Goal: Task Accomplishment & Management: Use online tool/utility

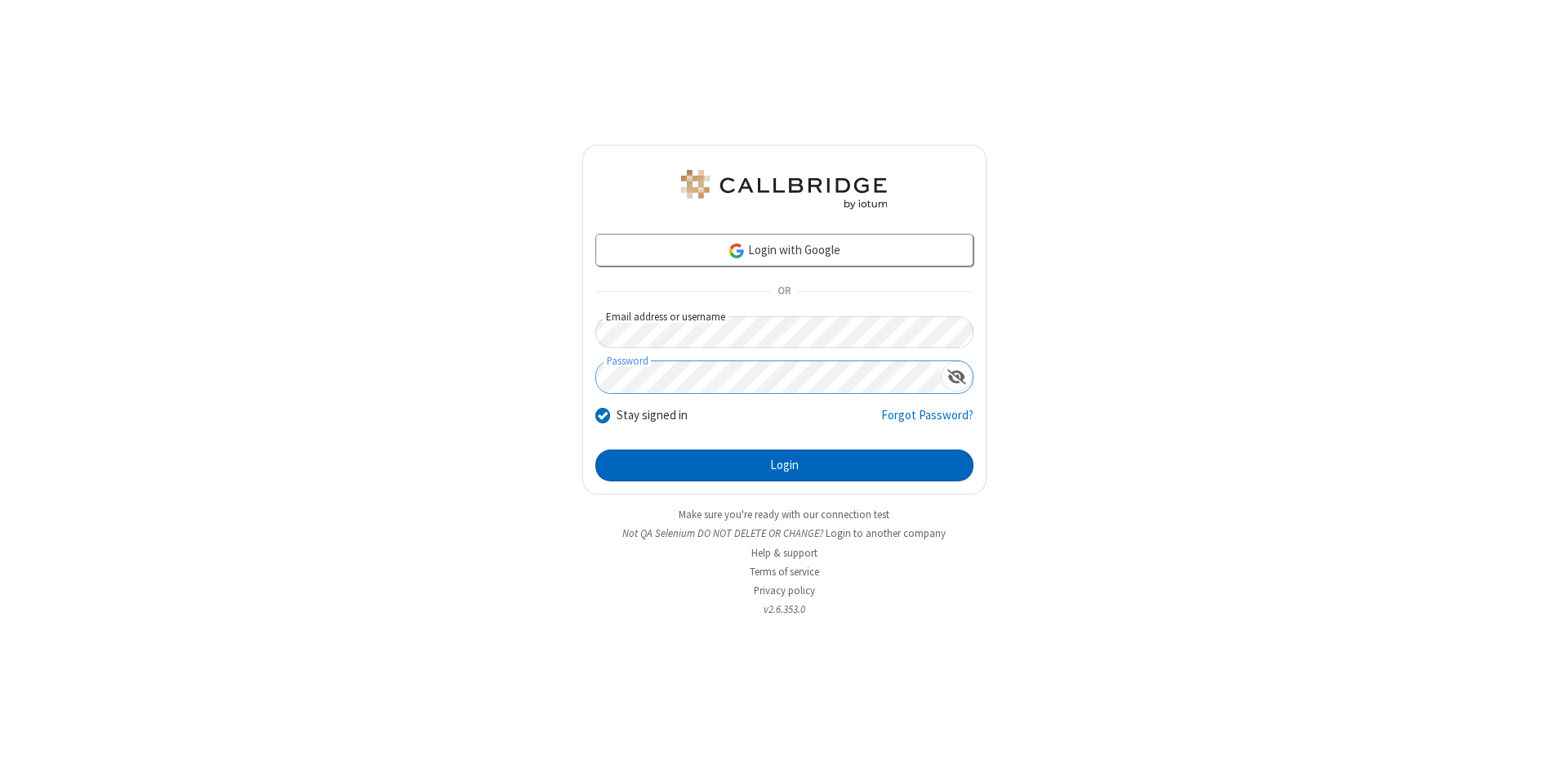
click at [784, 466] on button "Login" at bounding box center [784, 466] width 378 height 33
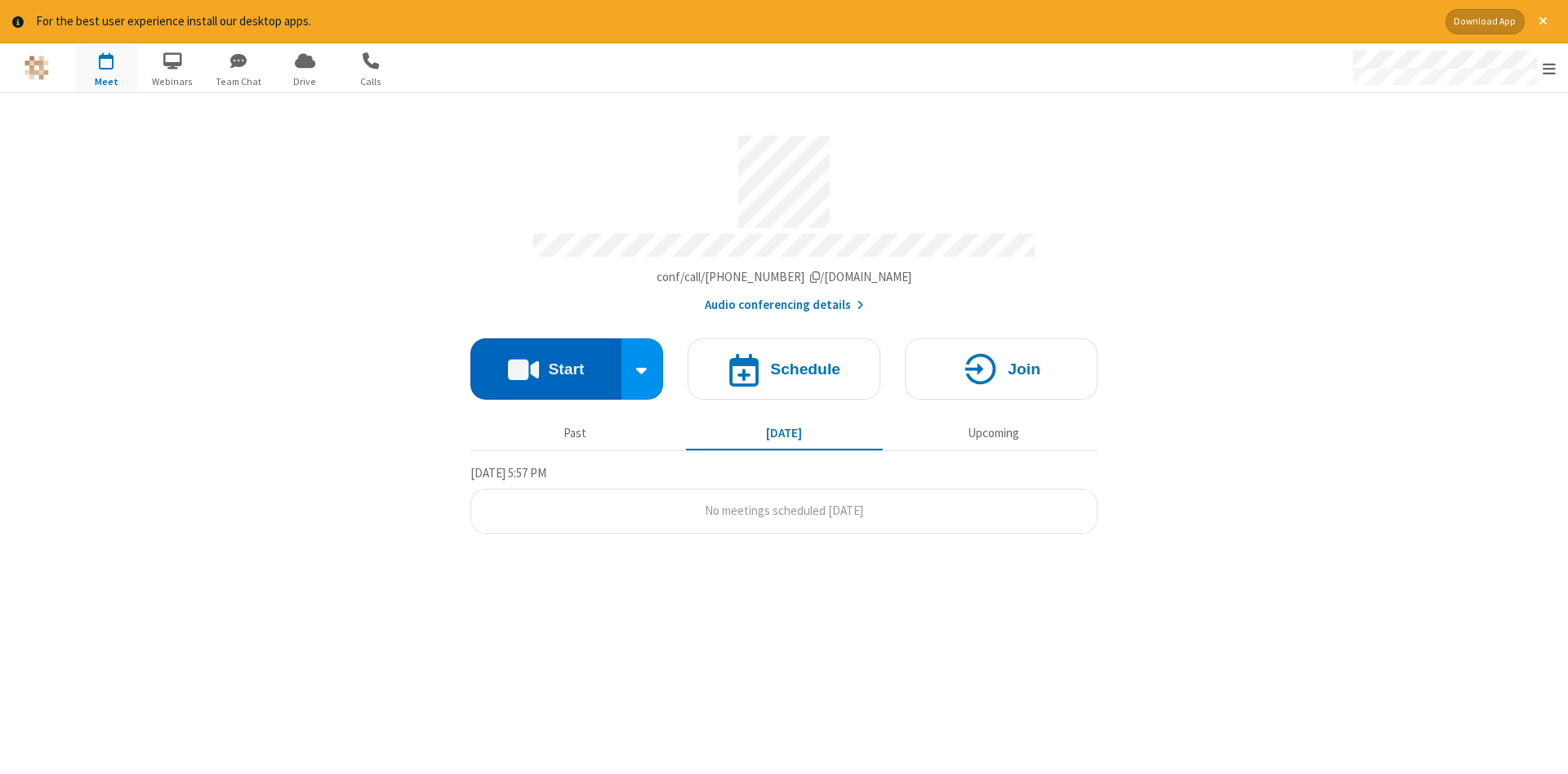
click at [546, 363] on button "Start" at bounding box center [546, 368] width 151 height 61
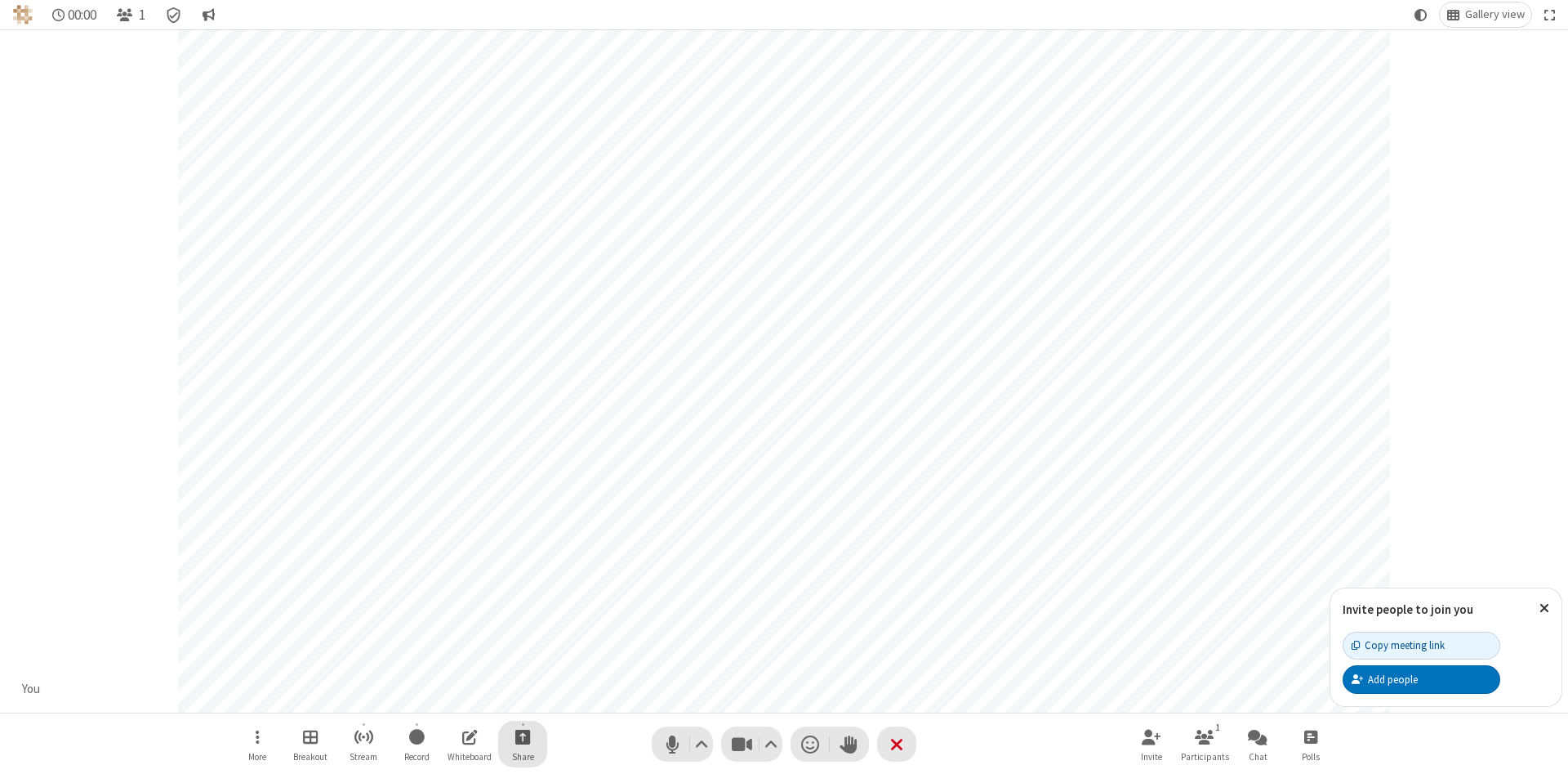
click at [522, 737] on span "Start sharing" at bounding box center [523, 737] width 15 height 20
click at [522, 636] on span "Share additional camera" at bounding box center [532, 640] width 121 height 14
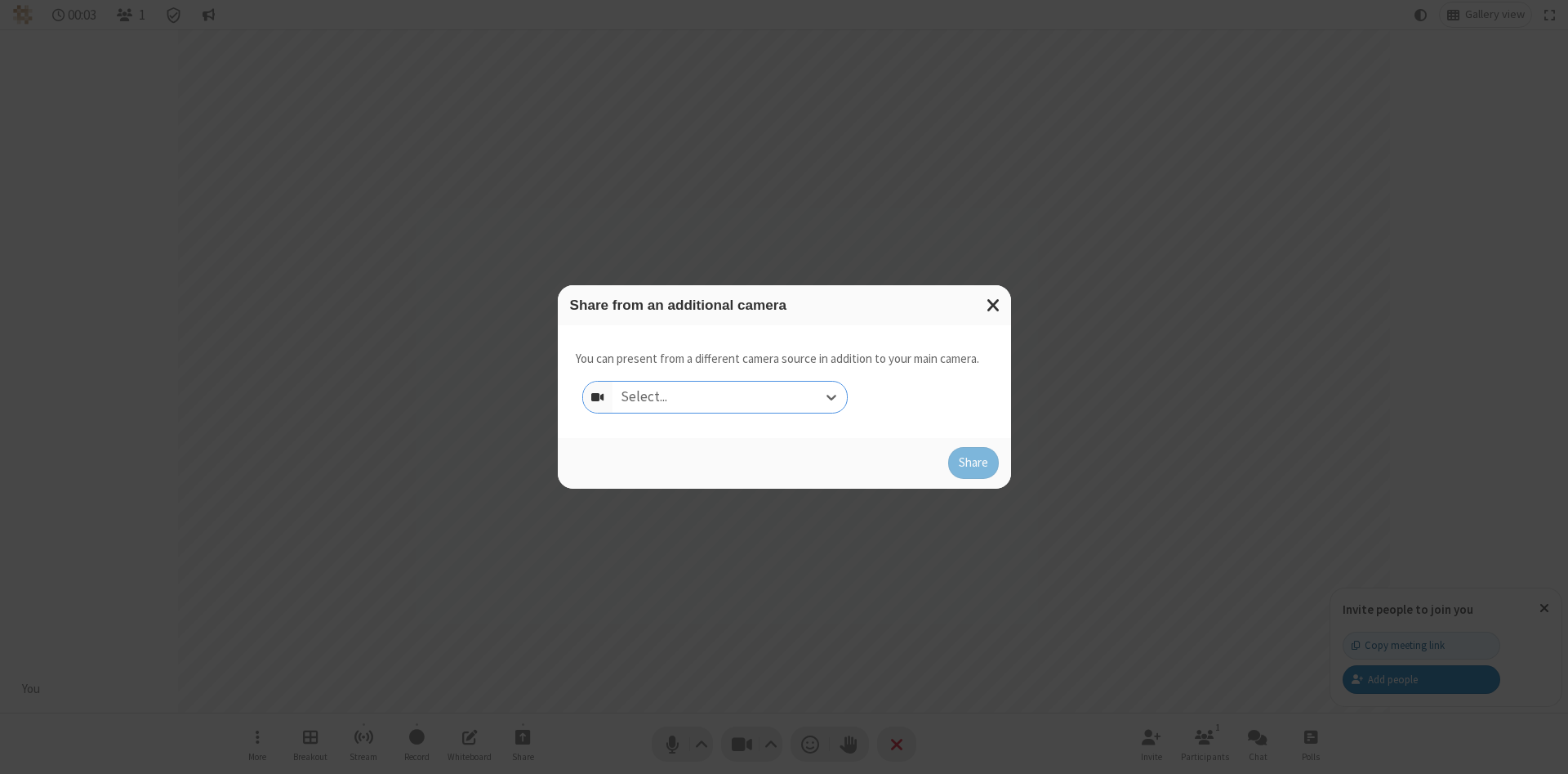
click at [730, 397] on div "Select..." at bounding box center [729, 397] width 234 height 31
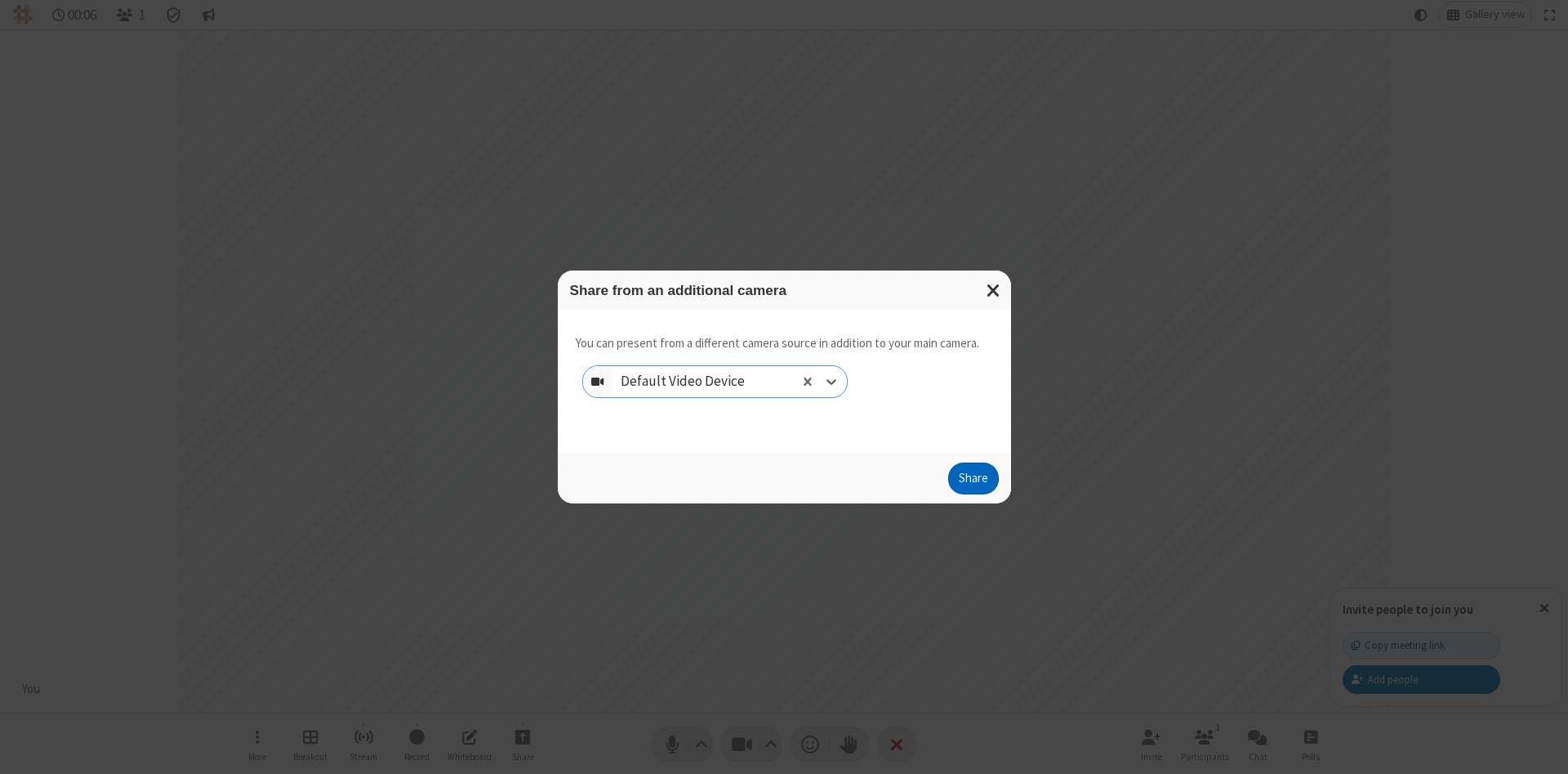
click at [973, 482] on button "Share" at bounding box center [974, 479] width 51 height 33
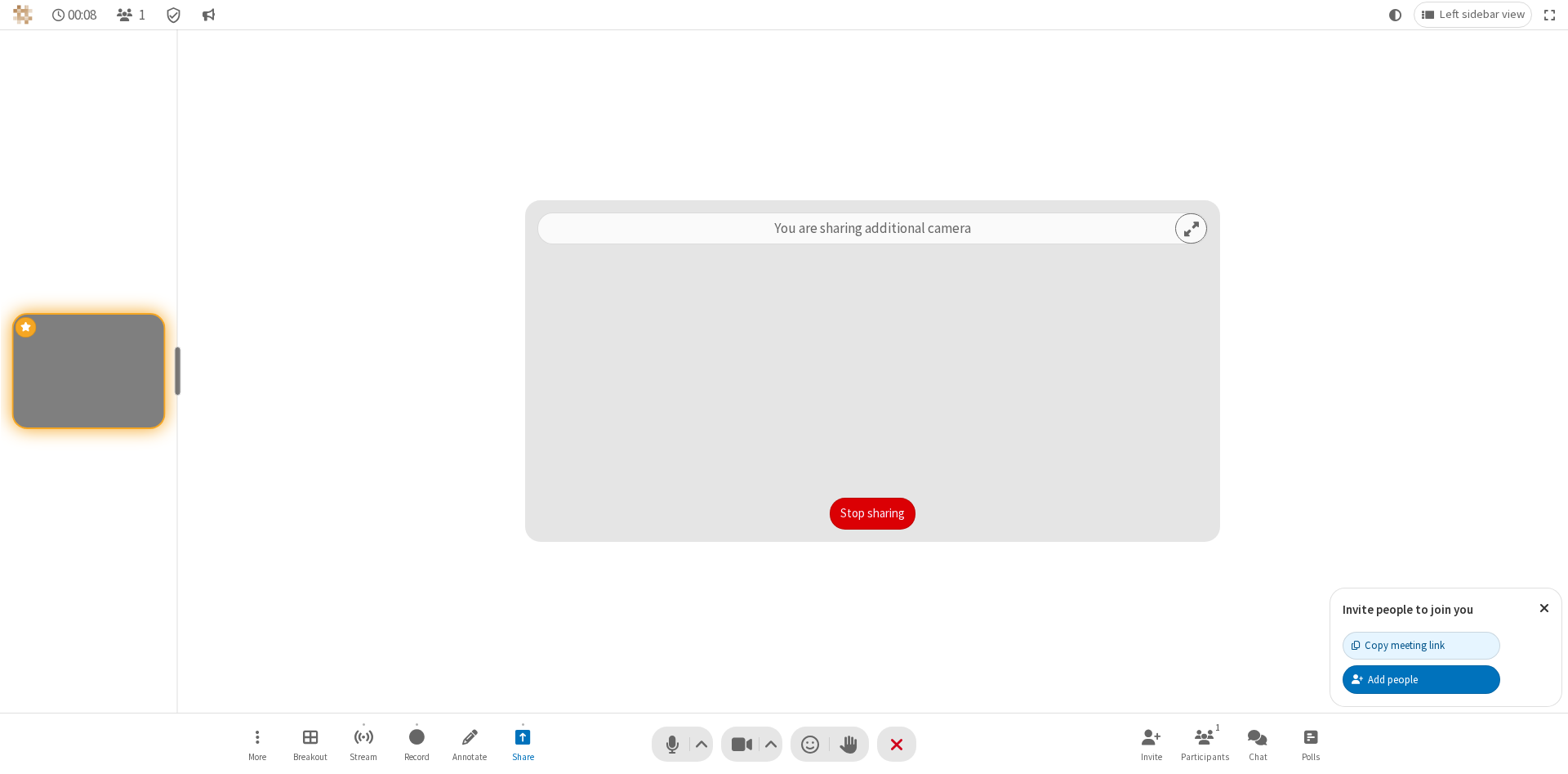
click at [872, 513] on button "Stop sharing" at bounding box center [873, 514] width 86 height 33
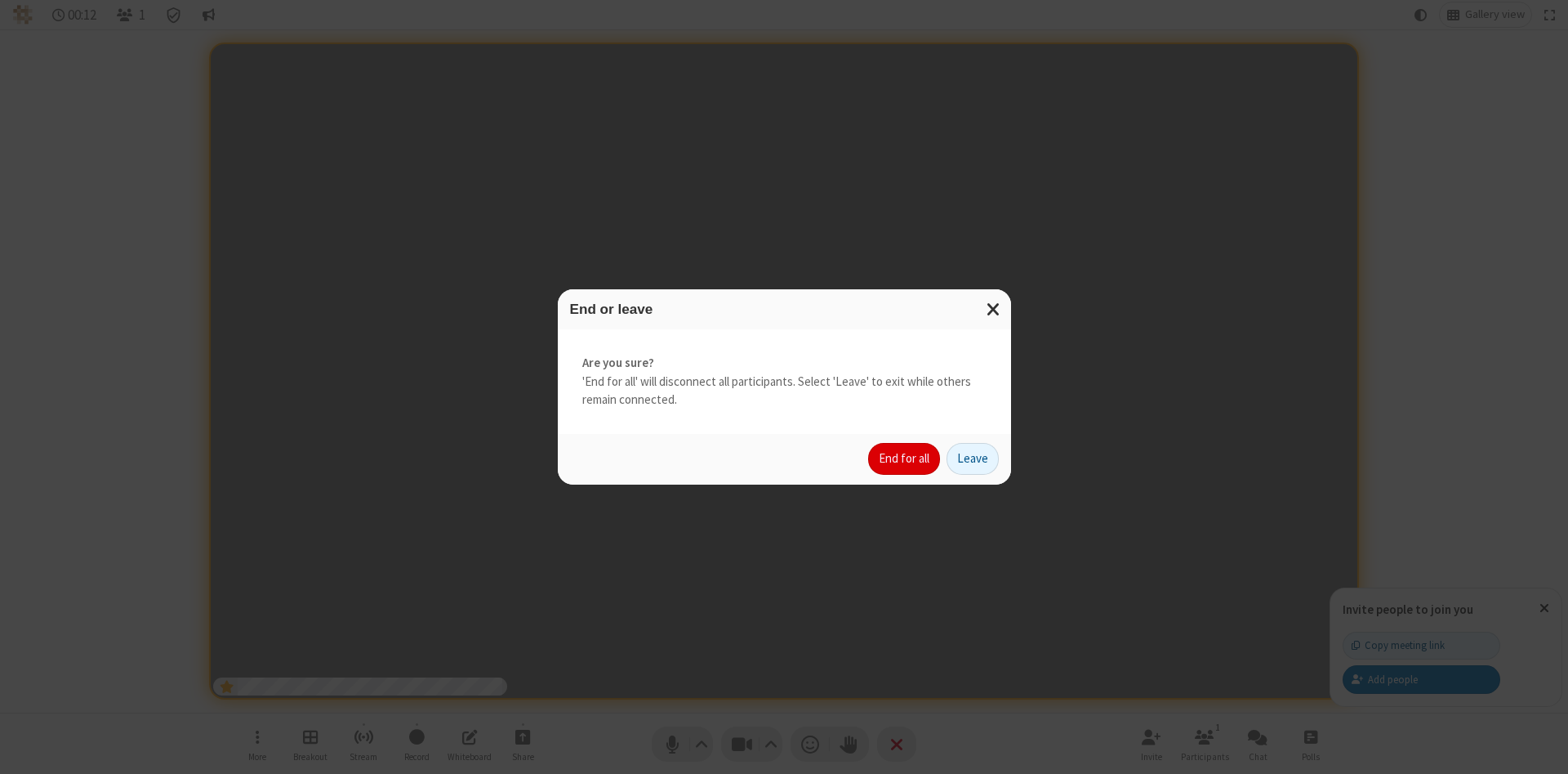
click at [905, 459] on button "End for all" at bounding box center [904, 459] width 72 height 33
